Goal: Task Accomplishment & Management: Manage account settings

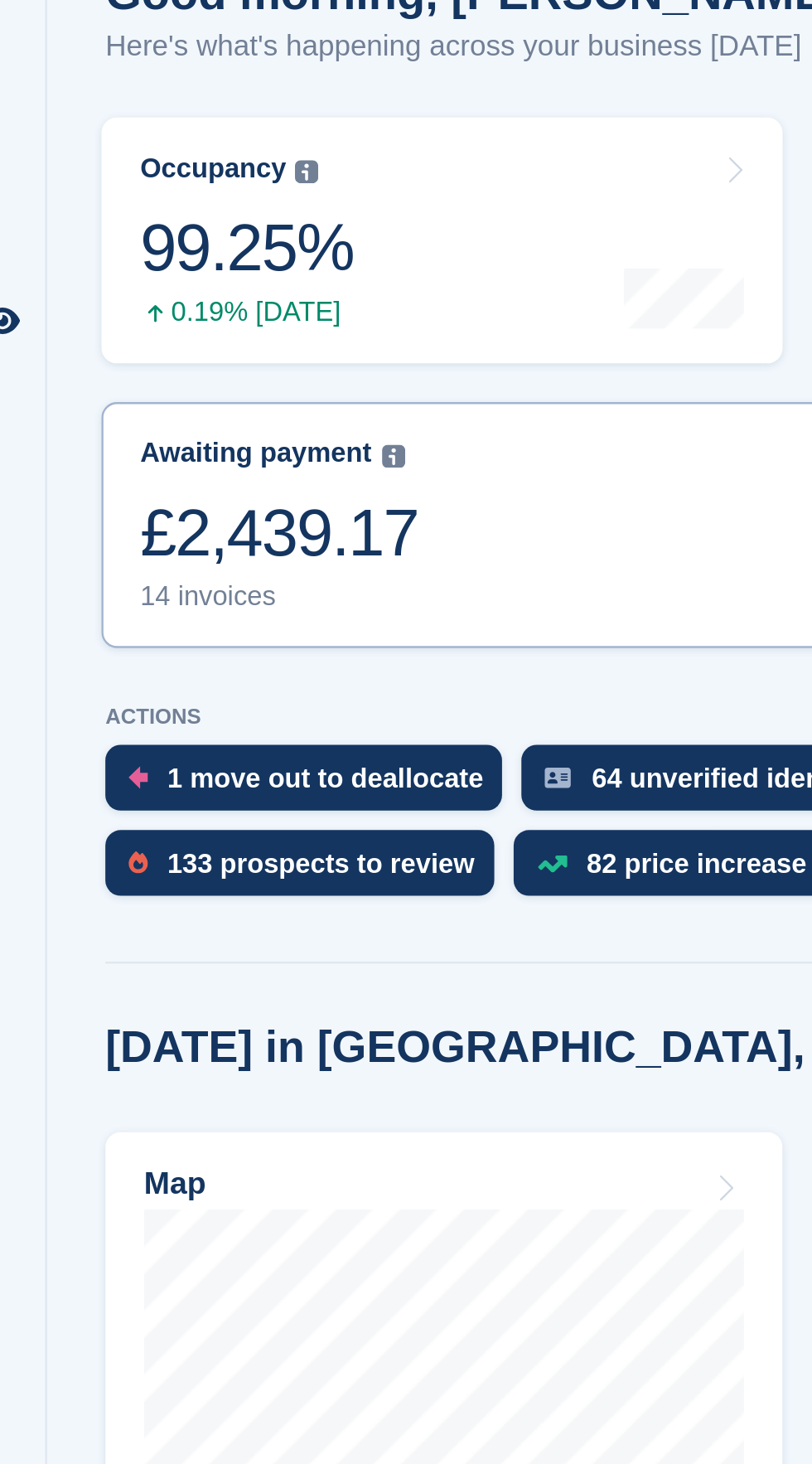
click at [321, 488] on div "£2,439.17" at bounding box center [265, 483] width 119 height 34
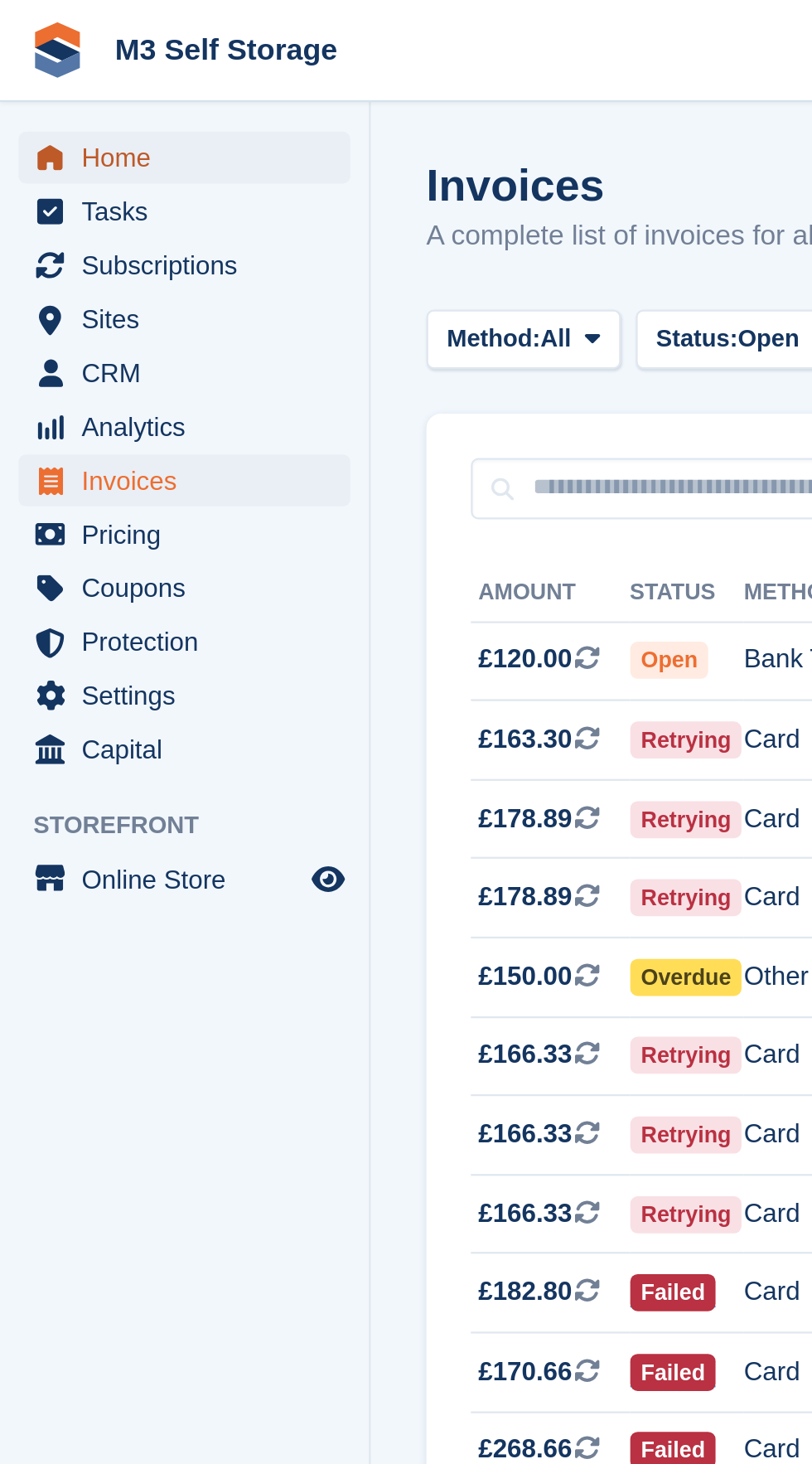
click at [121, 68] on span "Home" at bounding box center [85, 70] width 99 height 23
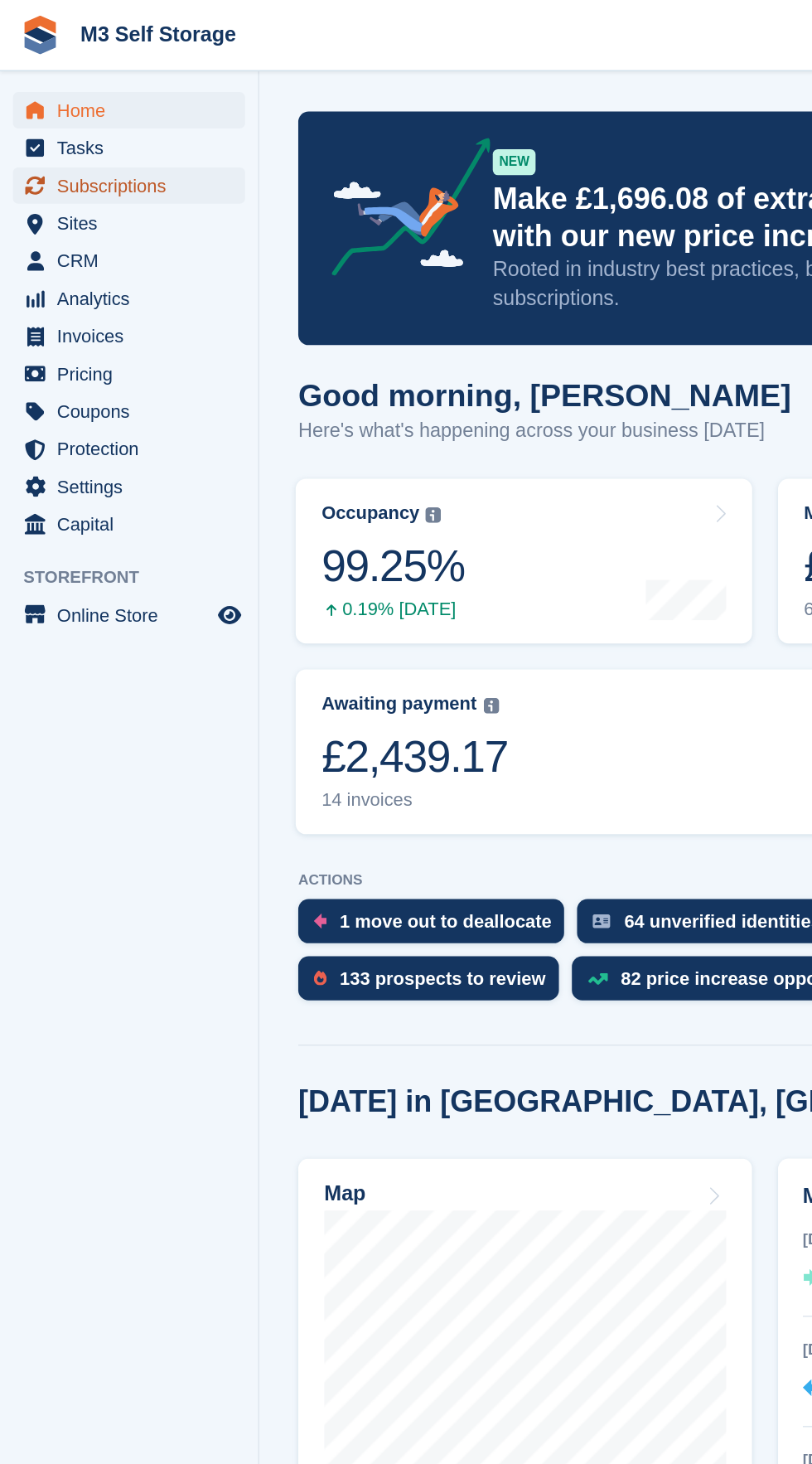
click at [135, 119] on span "Subscriptions" at bounding box center [85, 118] width 99 height 23
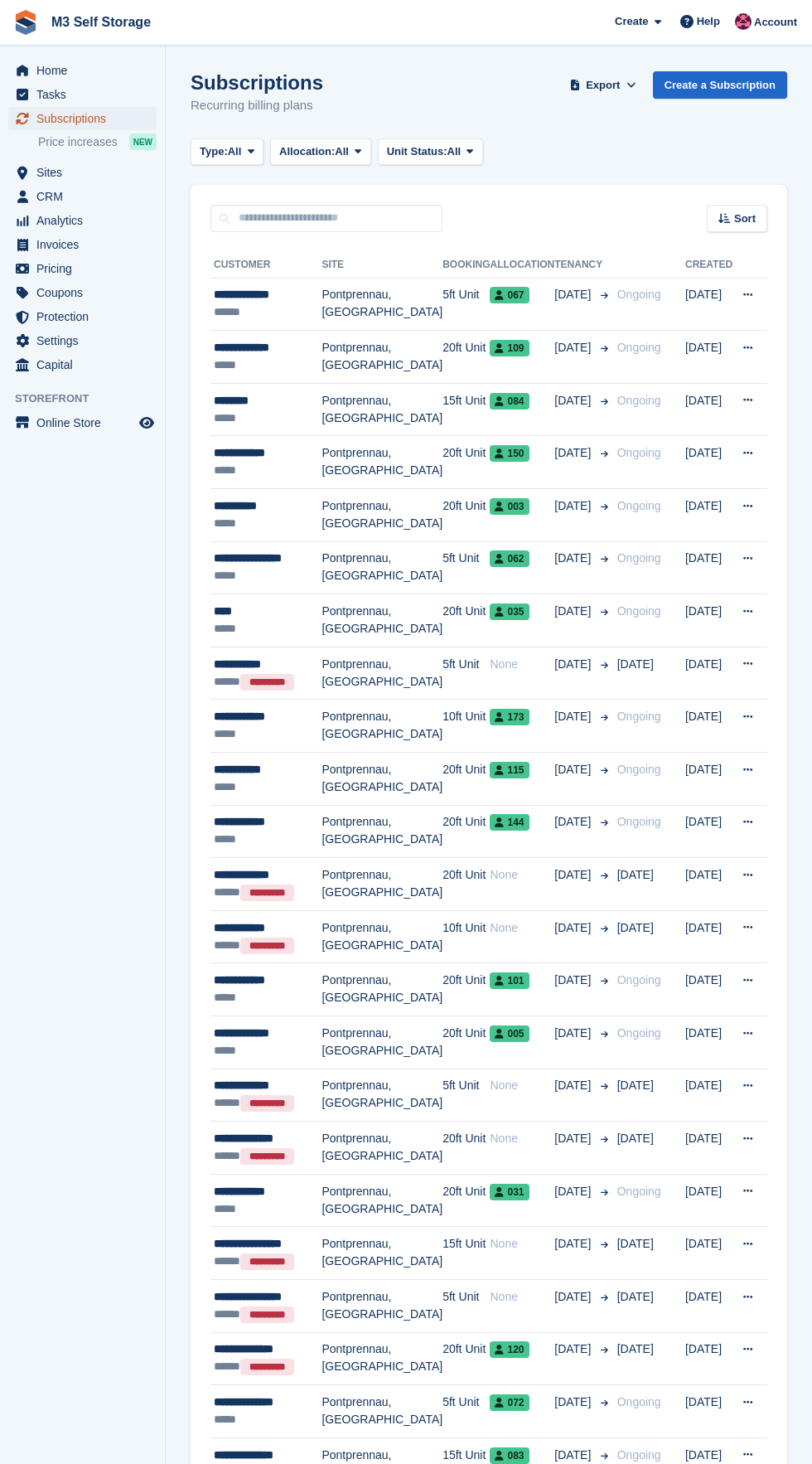
click at [129, 118] on span "Subscriptions" at bounding box center [85, 118] width 99 height 23
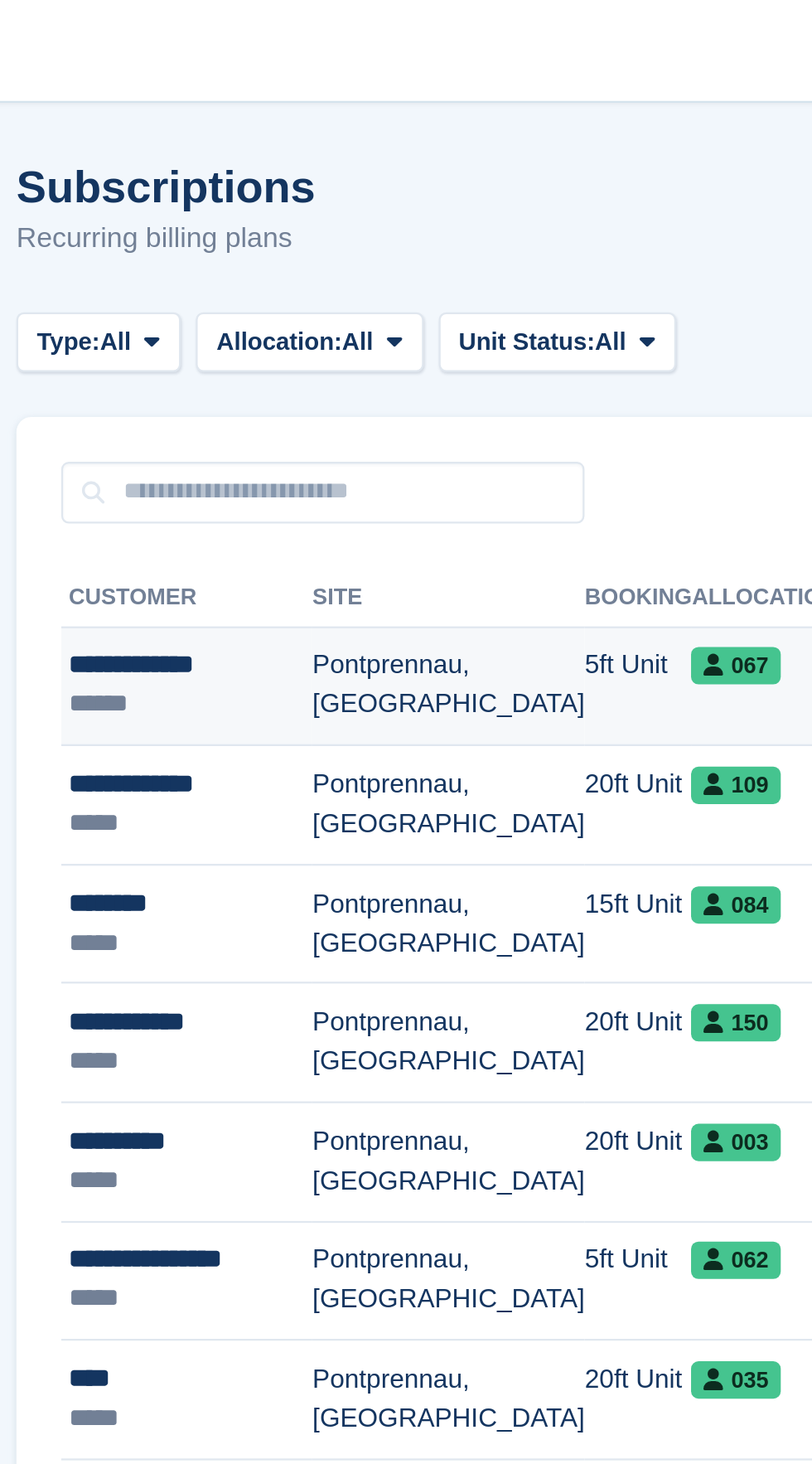
click at [442, 303] on td "5ft Unit" at bounding box center [466, 304] width 47 height 53
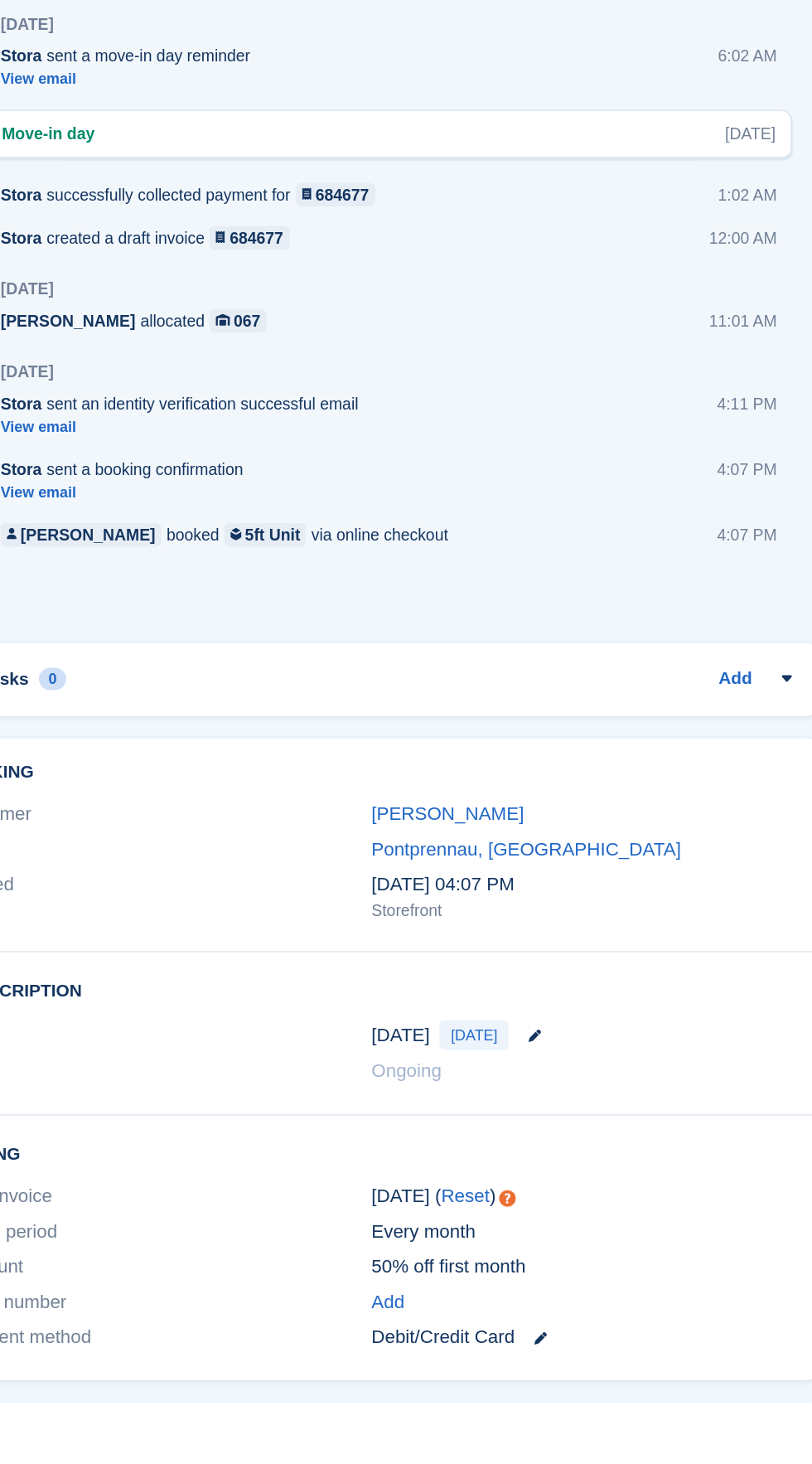
scroll to position [535, 0]
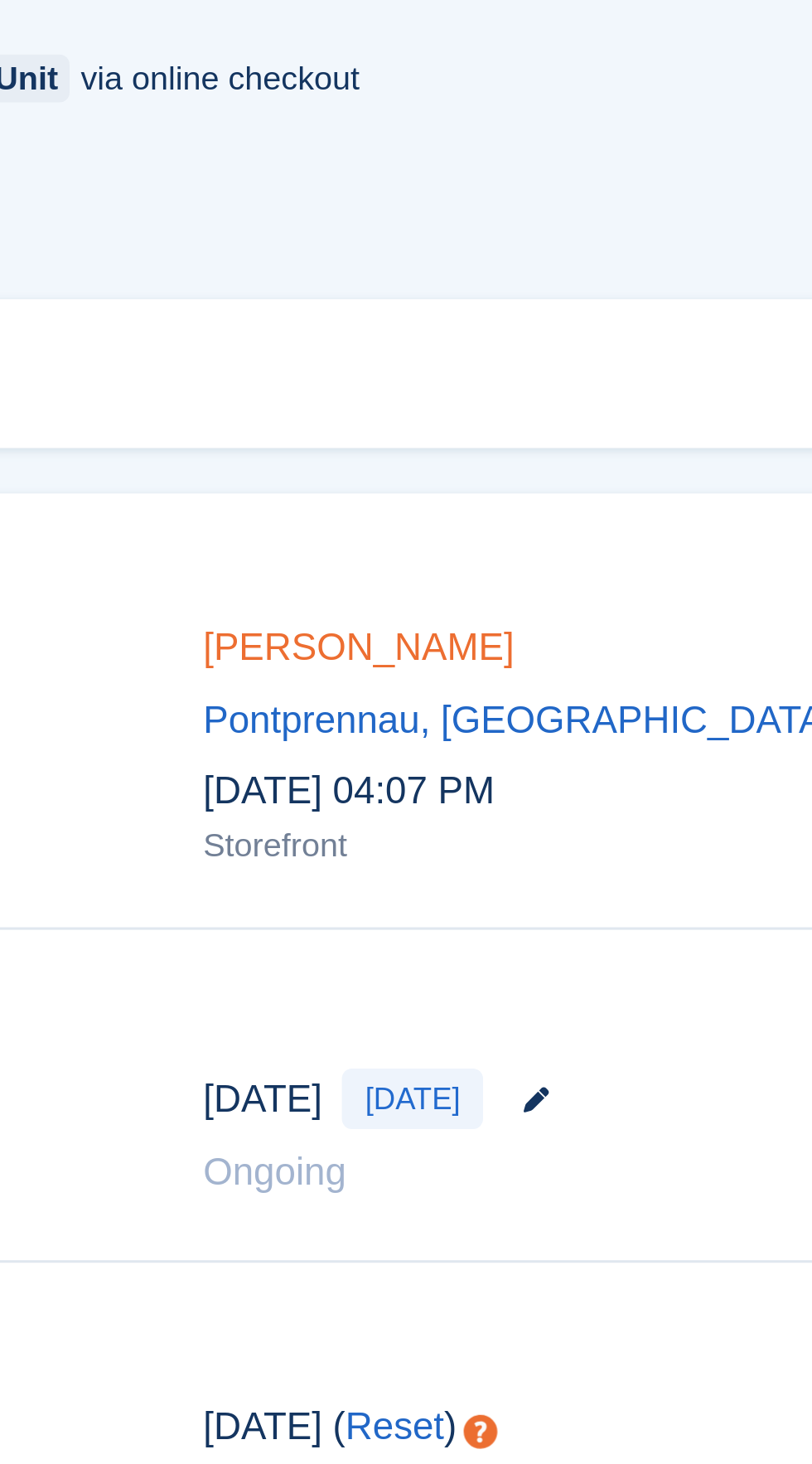
click at [559, 1067] on link "Adam Williams" at bounding box center [540, 1068] width 102 height 14
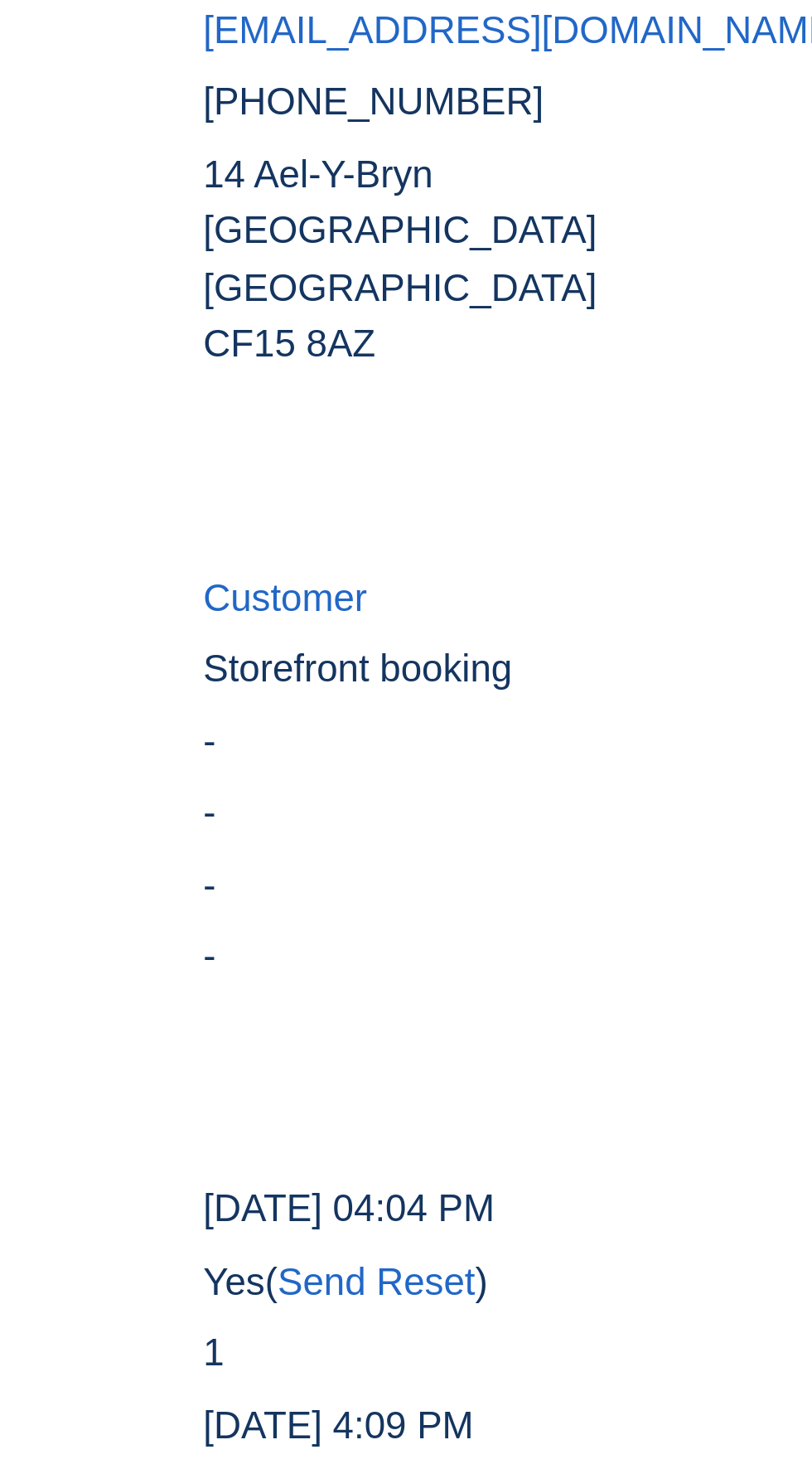
scroll to position [720, 0]
